Goal: Register for event/course

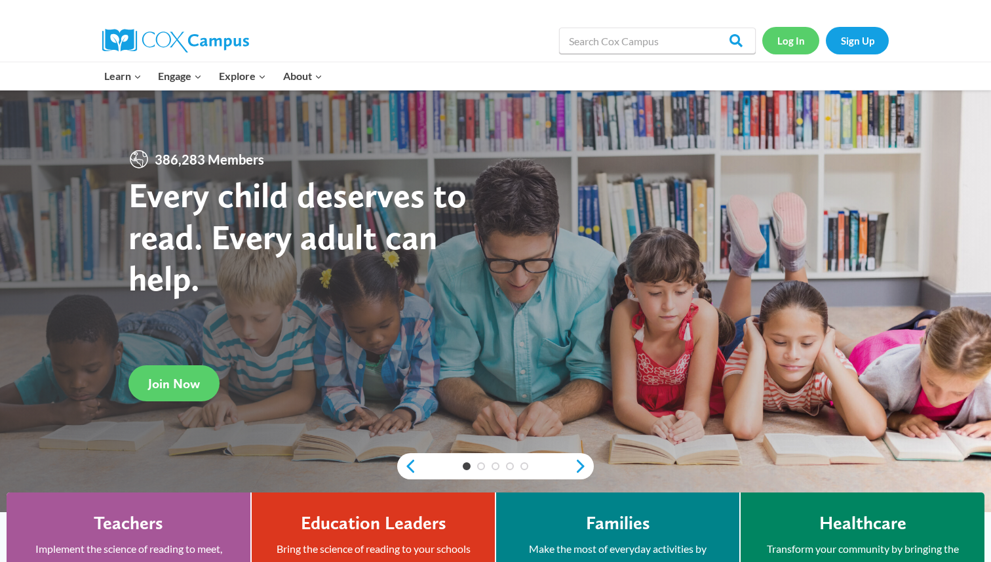
click at [792, 38] on link "Log In" at bounding box center [790, 40] width 57 height 27
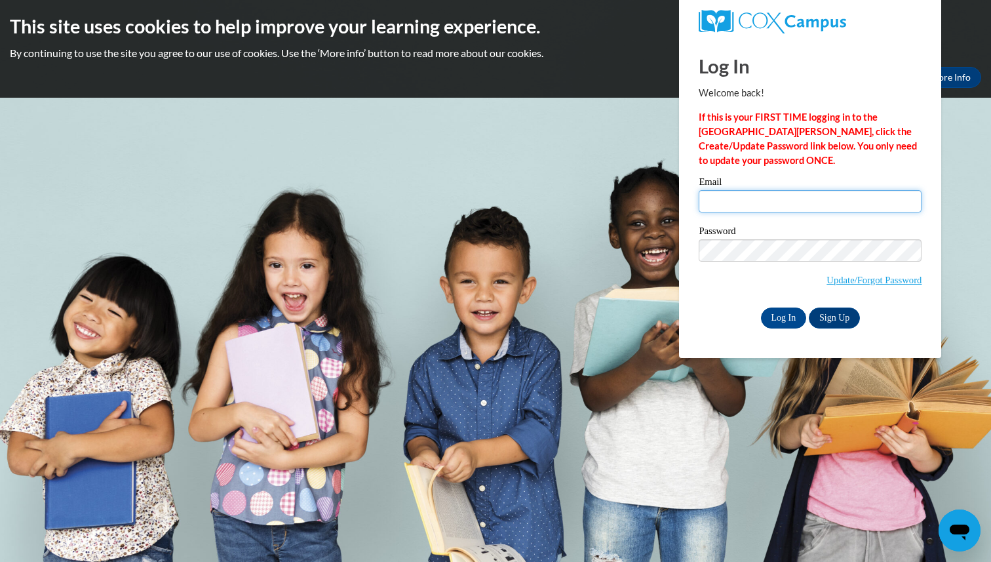
click at [771, 201] on input "Email" at bounding box center [810, 201] width 223 height 22
type input "lkblack2@crimson.ua.edu"
click at [782, 315] on input "Log In" at bounding box center [784, 317] width 46 height 21
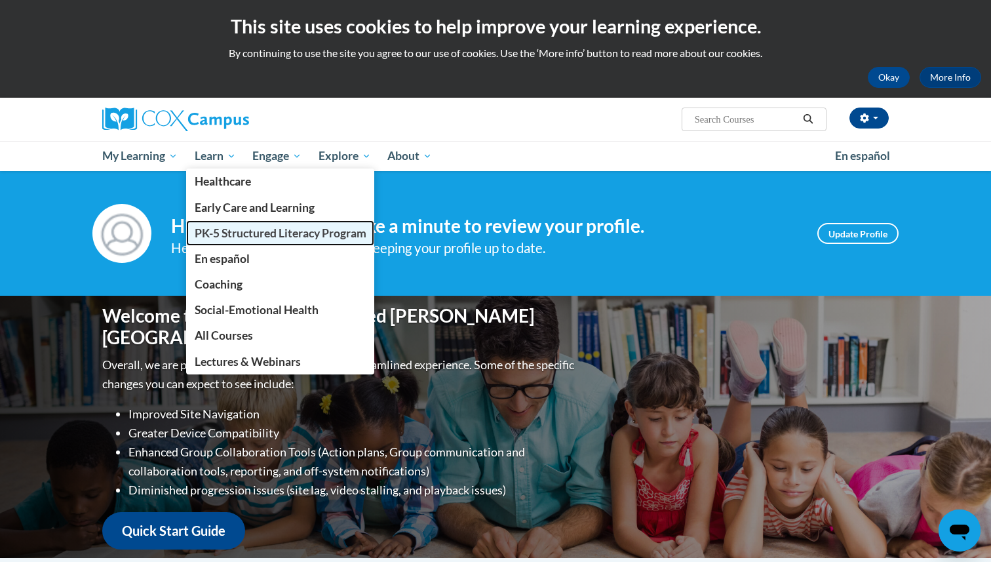
click at [221, 231] on span "PK-5 Structured Literacy Program" at bounding box center [281, 233] width 172 height 14
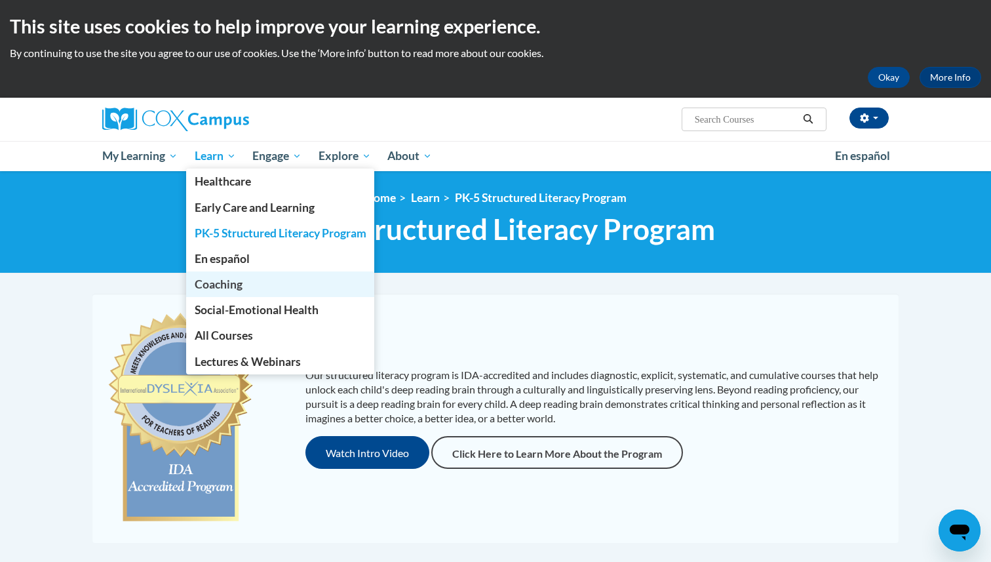
scroll to position [28, 0]
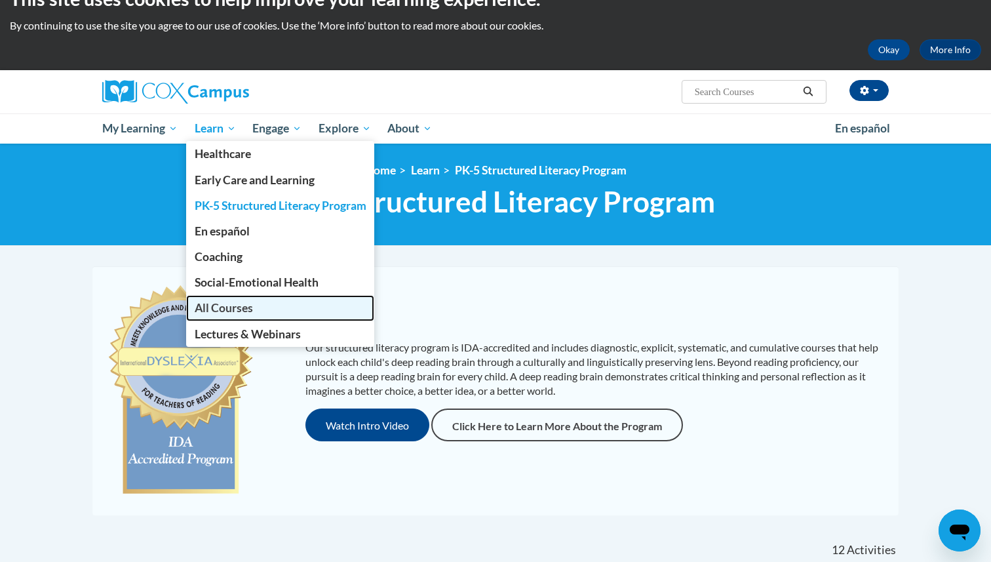
click at [244, 308] on span "All Courses" at bounding box center [224, 308] width 58 height 14
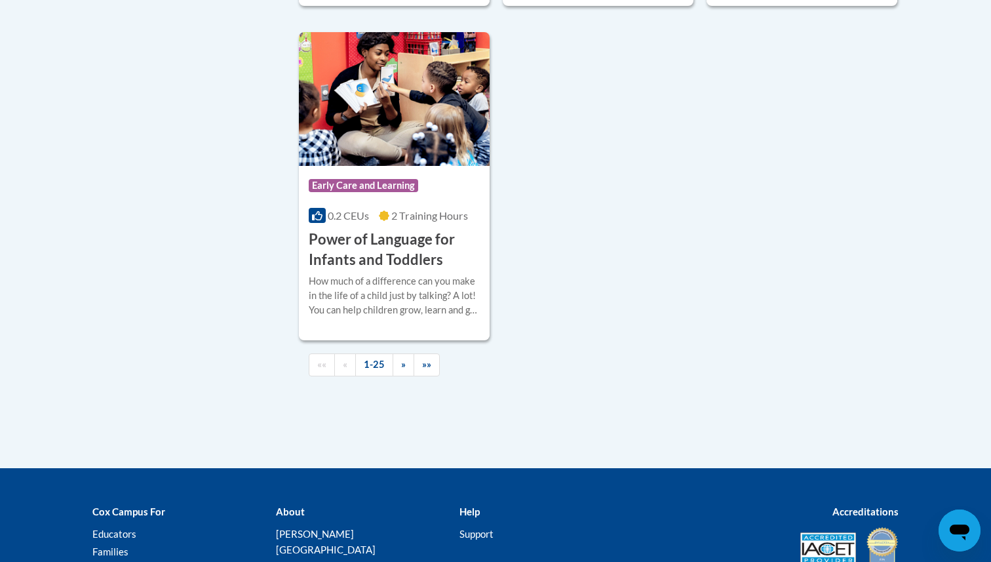
scroll to position [3116, 0]
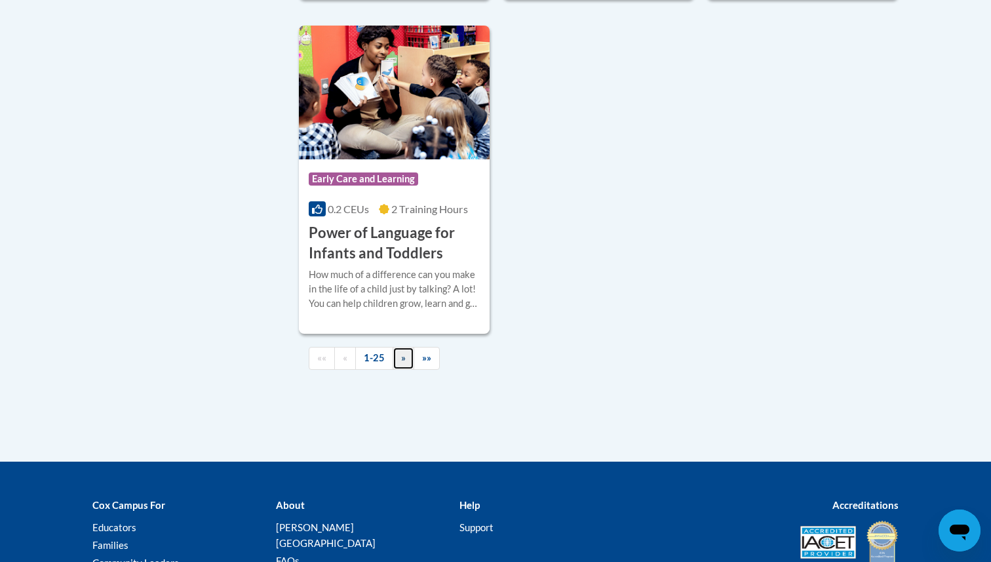
click at [409, 370] on link "»" at bounding box center [404, 358] width 22 height 23
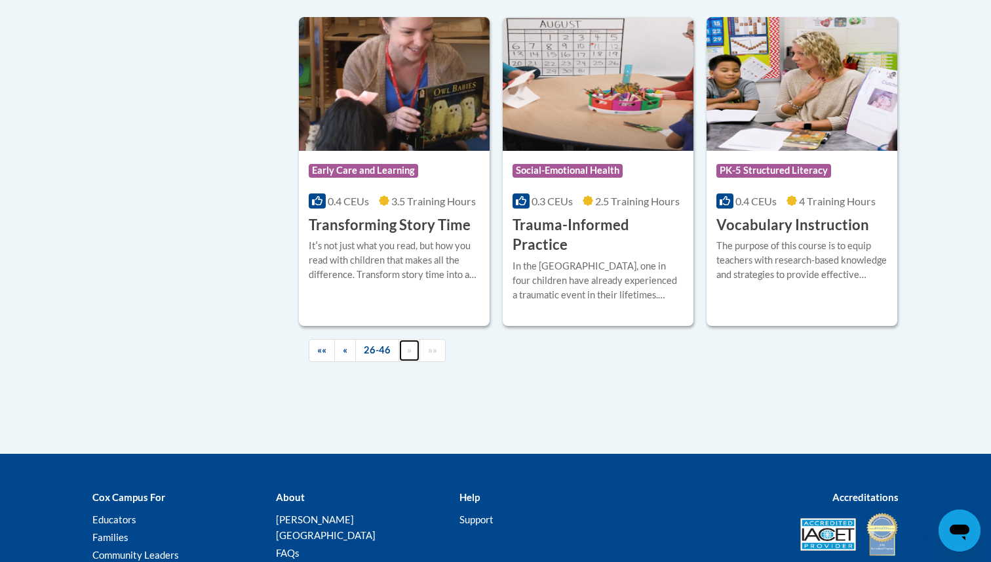
scroll to position [2341, 0]
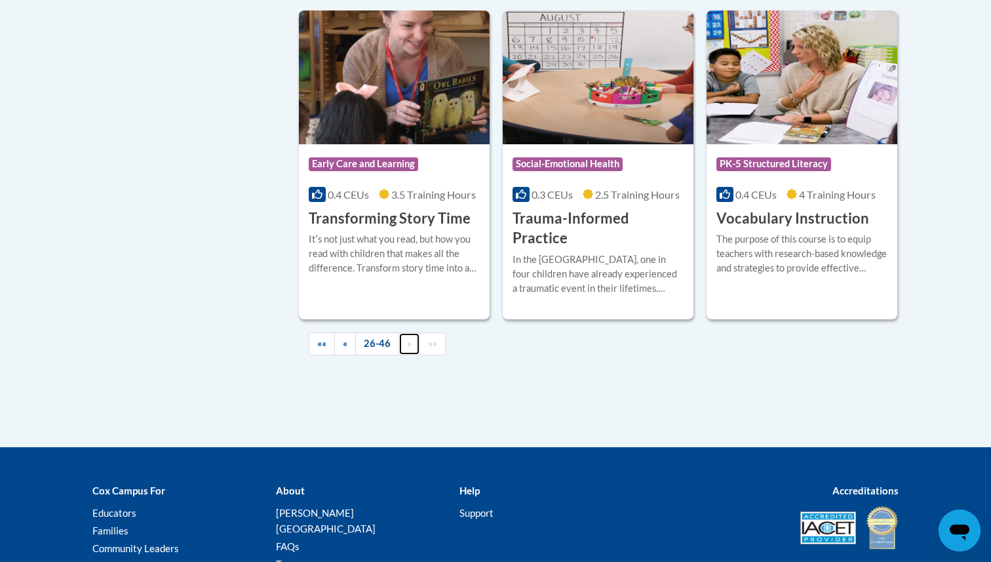
click at [404, 332] on link "»" at bounding box center [409, 343] width 22 height 23
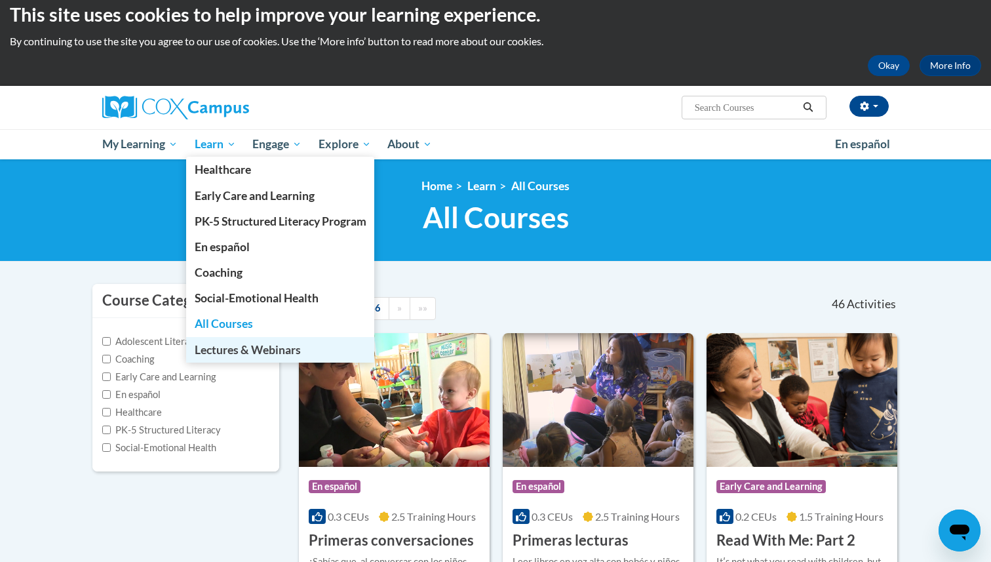
scroll to position [16, 0]
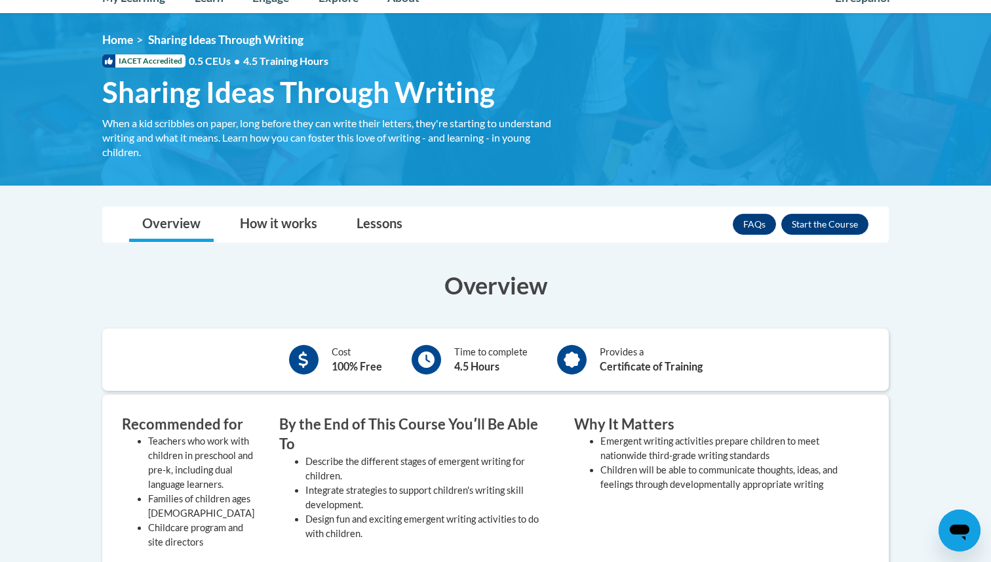
scroll to position [162, 0]
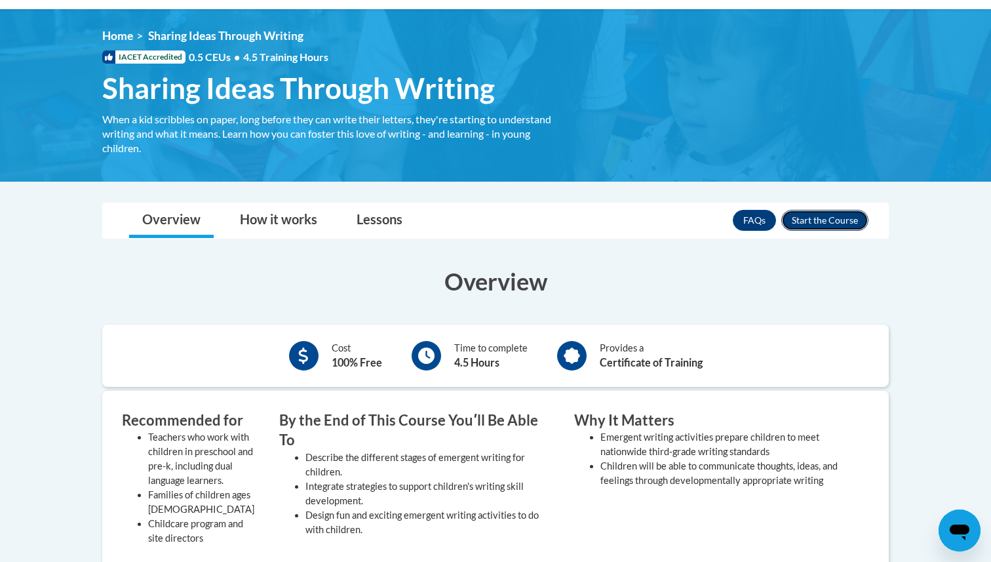
click at [820, 216] on button "Enroll" at bounding box center [824, 220] width 87 height 21
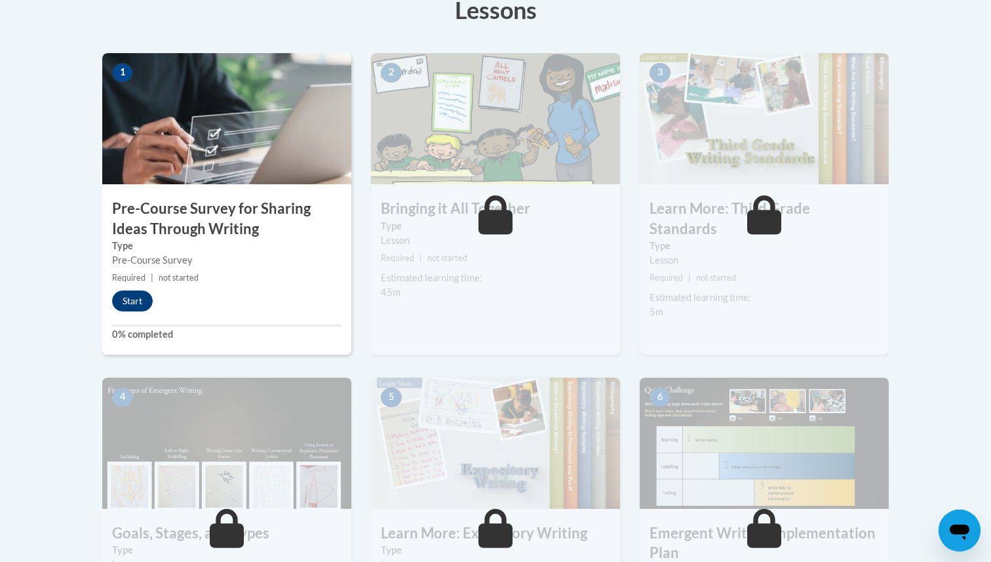
scroll to position [433, 0]
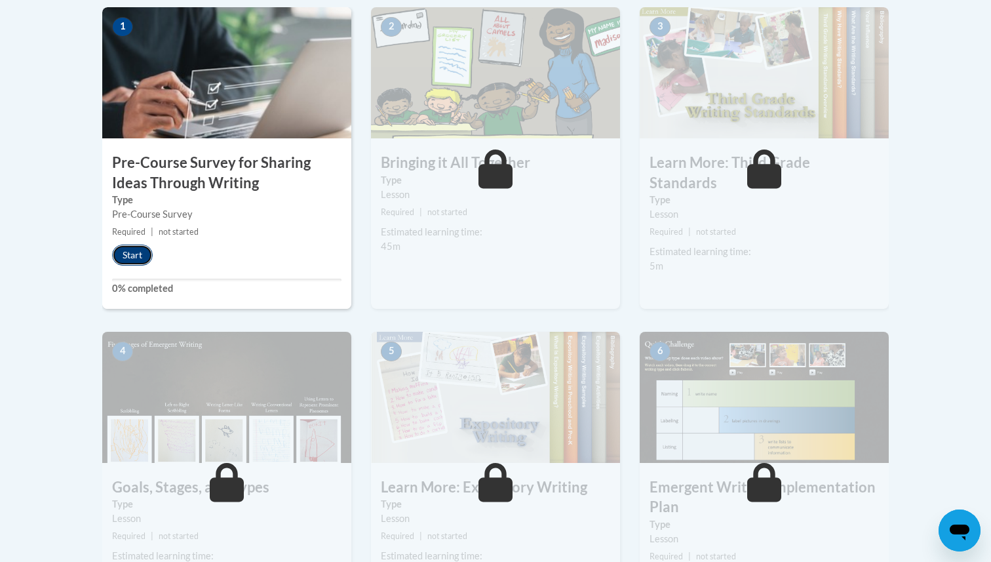
click at [130, 257] on button "Start" at bounding box center [132, 254] width 41 height 21
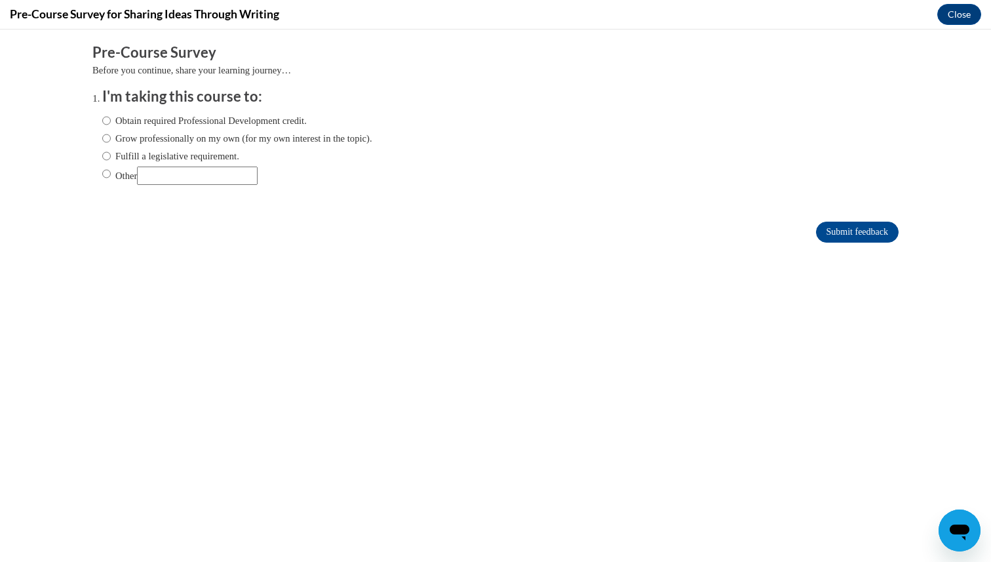
scroll to position [0, 0]
click at [106, 123] on input "Obtain required Professional Development credit." at bounding box center [106, 120] width 9 height 14
radio input "true"
click at [851, 233] on input "Submit feedback" at bounding box center [857, 231] width 83 height 21
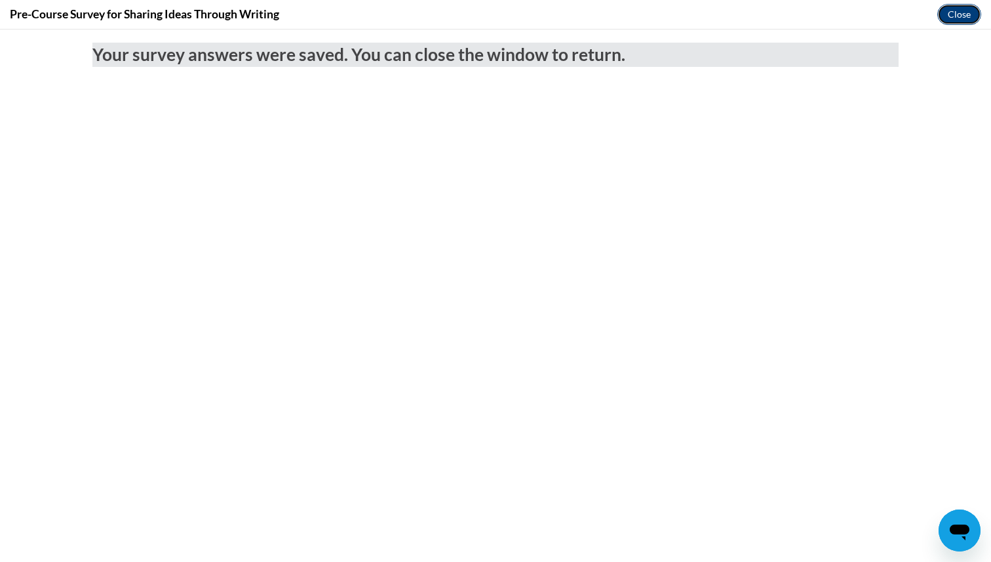
click at [960, 18] on button "Close" at bounding box center [959, 14] width 44 height 21
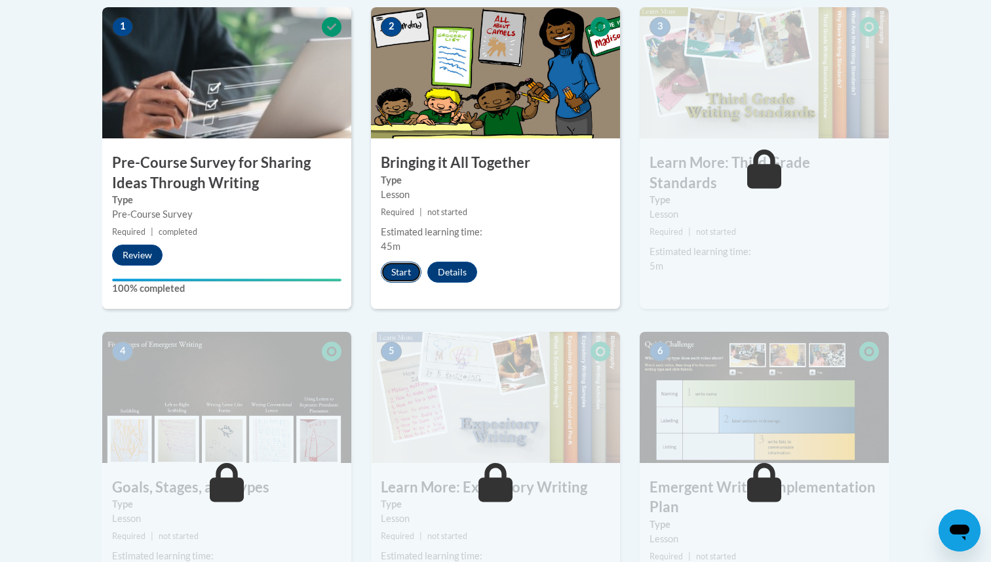
click at [401, 269] on button "Start" at bounding box center [401, 271] width 41 height 21
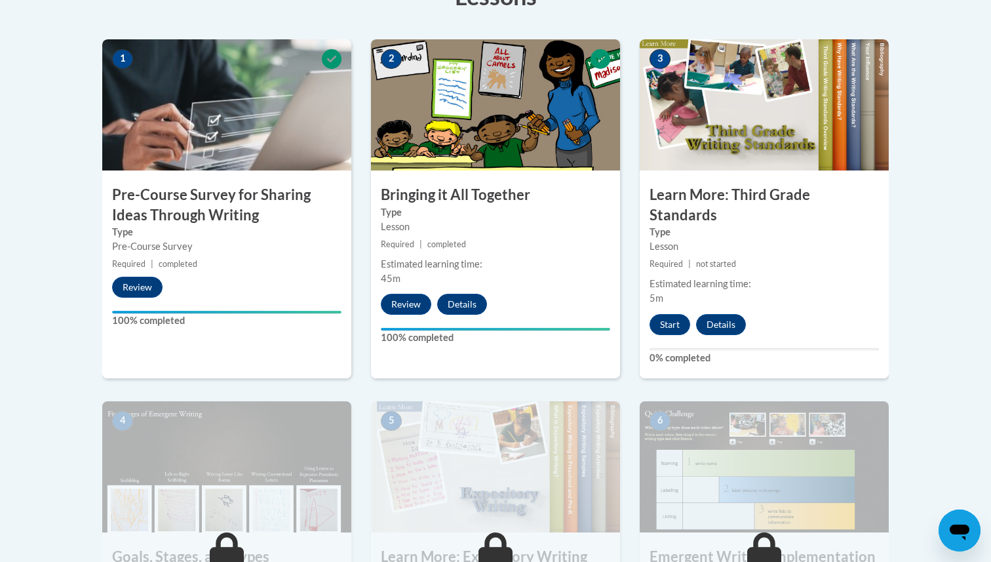
scroll to position [405, 0]
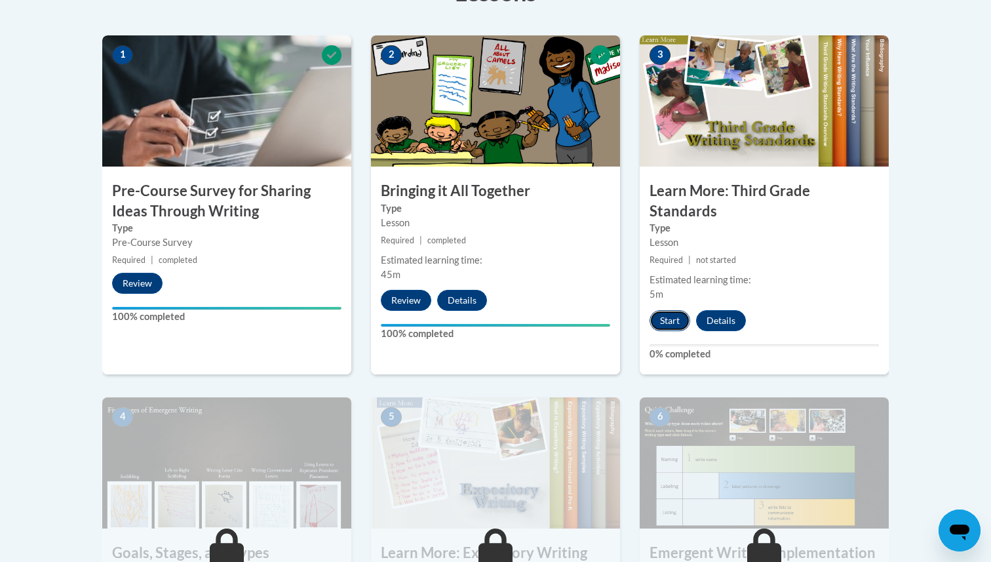
click at [670, 310] on button "Start" at bounding box center [669, 320] width 41 height 21
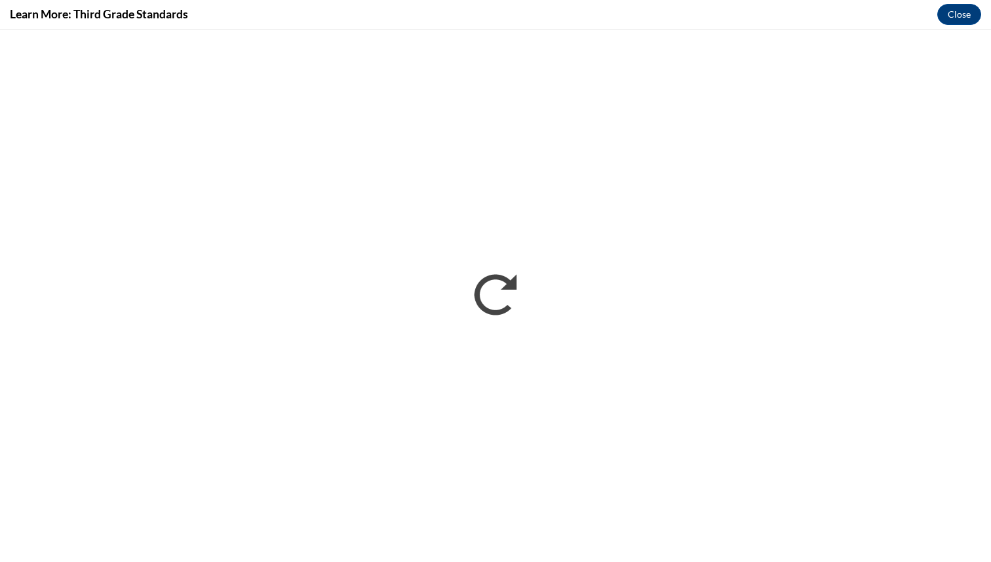
scroll to position [0, 0]
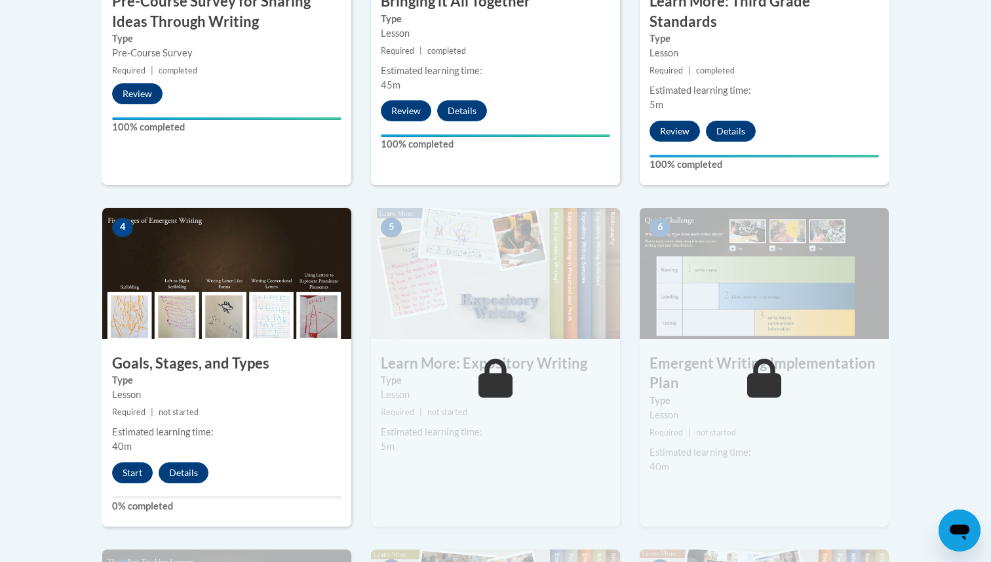
scroll to position [636, 0]
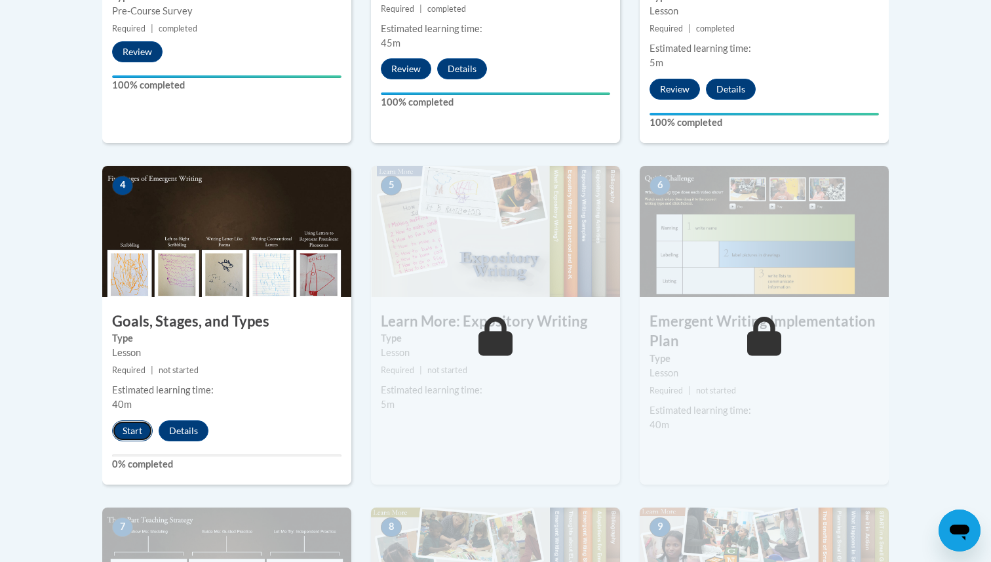
click at [131, 420] on button "Start" at bounding box center [132, 430] width 41 height 21
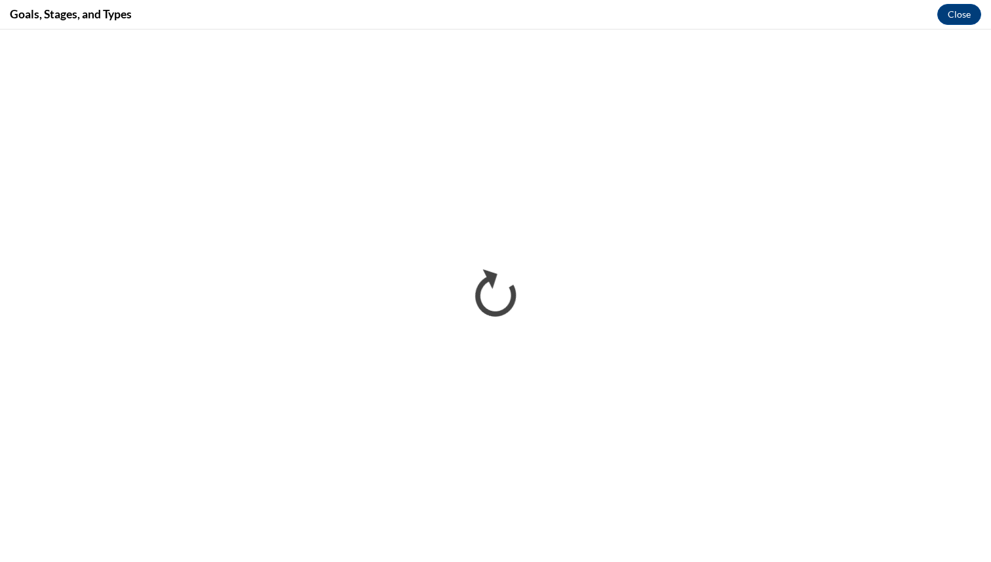
scroll to position [0, 0]
